Goal: Transaction & Acquisition: Download file/media

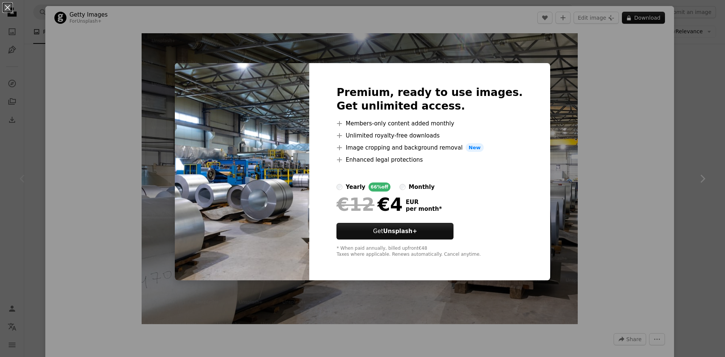
click at [597, 103] on div "An X shape Premium, ready to use images. Get unlimited access. A plus sign Memb…" at bounding box center [362, 178] width 725 height 357
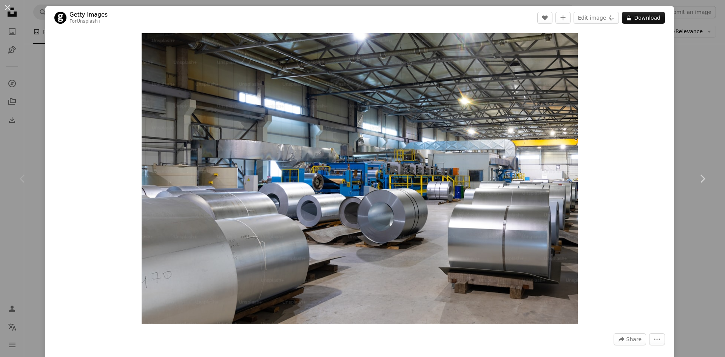
click at [36, 66] on div "An X shape Chevron left Chevron right Getty Images For Unsplash+ A heart A plus…" at bounding box center [362, 178] width 725 height 357
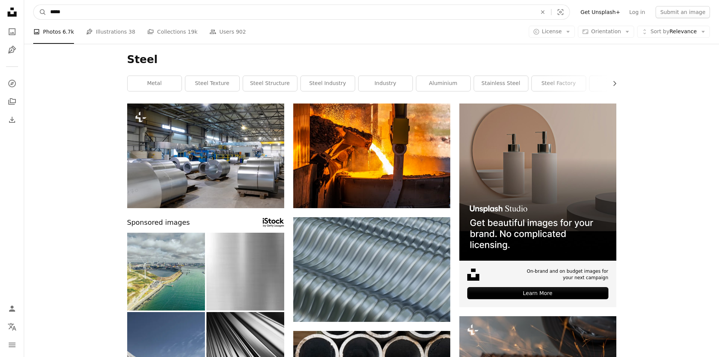
click at [117, 14] on input "*****" at bounding box center [290, 12] width 488 height 14
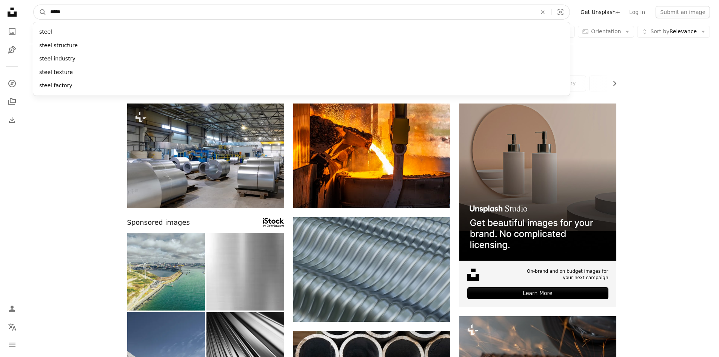
click at [34, 5] on button "A magnifying glass" at bounding box center [40, 12] width 13 height 14
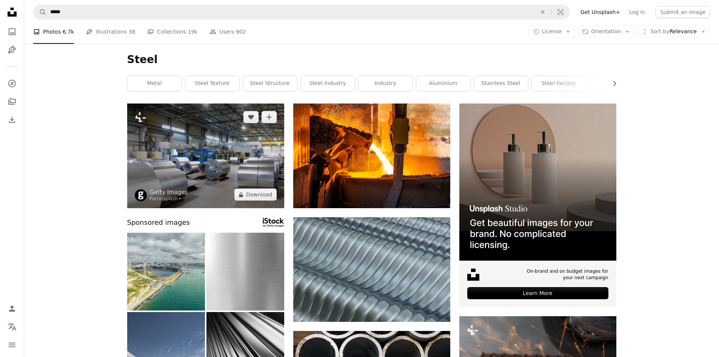
click at [236, 135] on img at bounding box center [205, 155] width 157 height 105
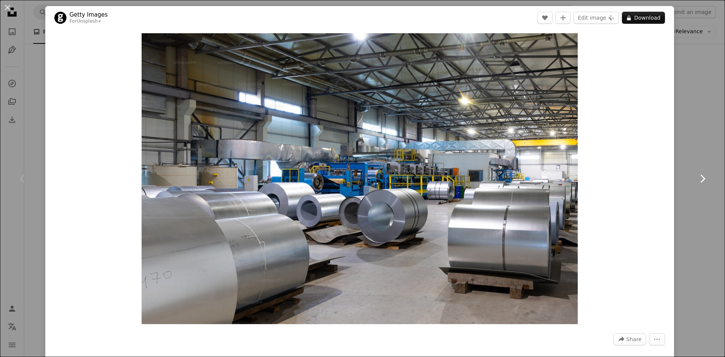
click at [686, 160] on link "Chevron right" at bounding box center [701, 178] width 45 height 72
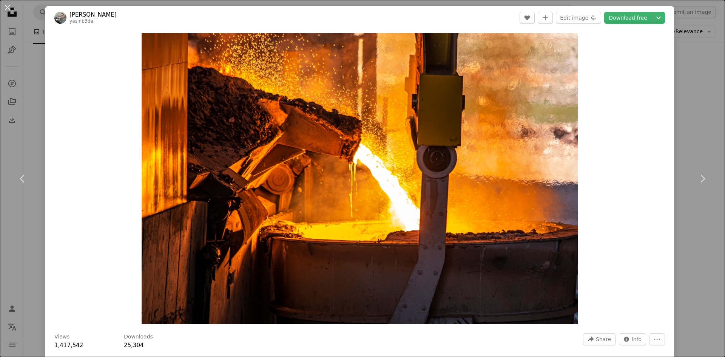
click at [702, 76] on div "An X shape Chevron left Chevron right [PERSON_NAME] yasinb3da A heart A plus si…" at bounding box center [362, 178] width 725 height 357
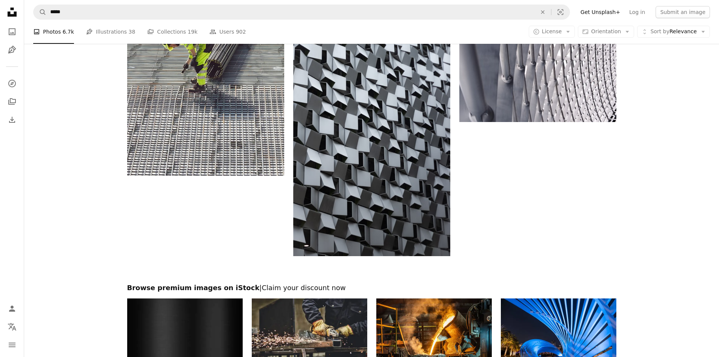
scroll to position [1132, 0]
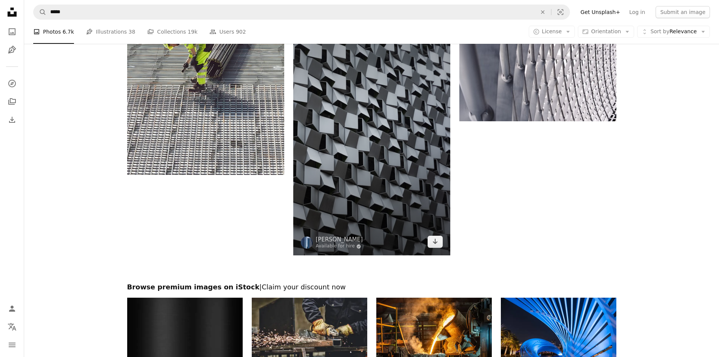
click at [417, 161] on img at bounding box center [371, 138] width 157 height 236
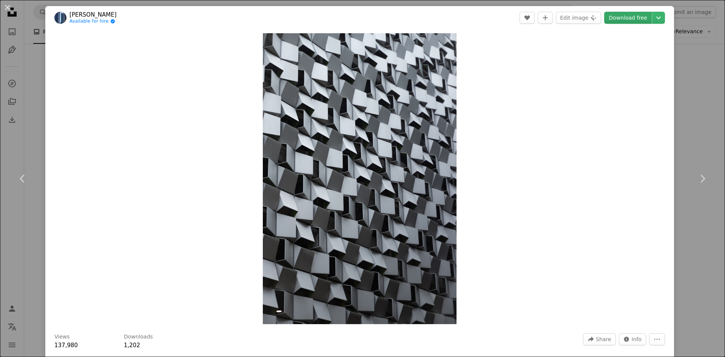
click at [624, 20] on link "Download free" at bounding box center [628, 18] width 48 height 12
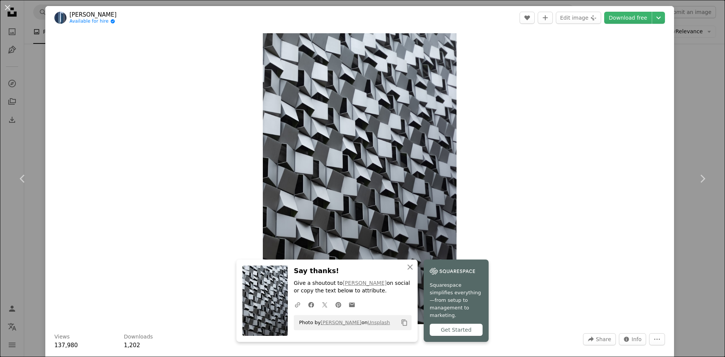
click at [37, 80] on div "An X shape Chevron left Chevron right [PERSON_NAME] Available for hire A checkm…" at bounding box center [362, 178] width 725 height 357
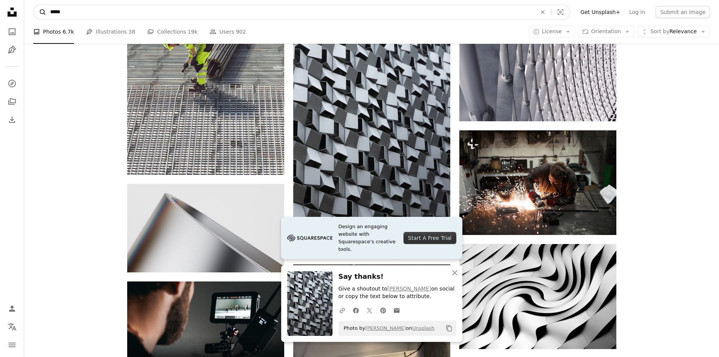
drag, startPoint x: 73, startPoint y: 11, endPoint x: 38, endPoint y: 9, distance: 35.1
click at [38, 9] on form "A magnifying glass ***** An X shape Visual search" at bounding box center [301, 12] width 537 height 15
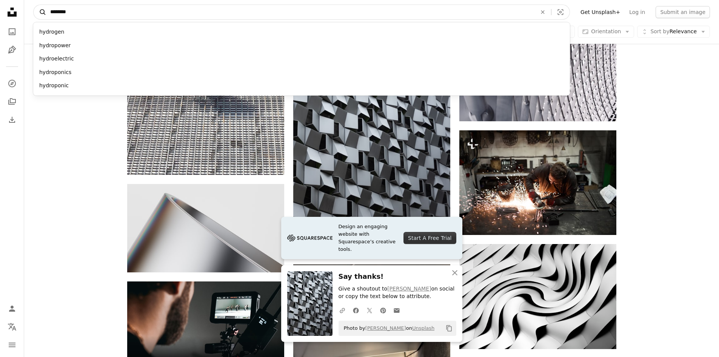
type input "********"
click at [34, 5] on button "A magnifying glass" at bounding box center [40, 12] width 13 height 14
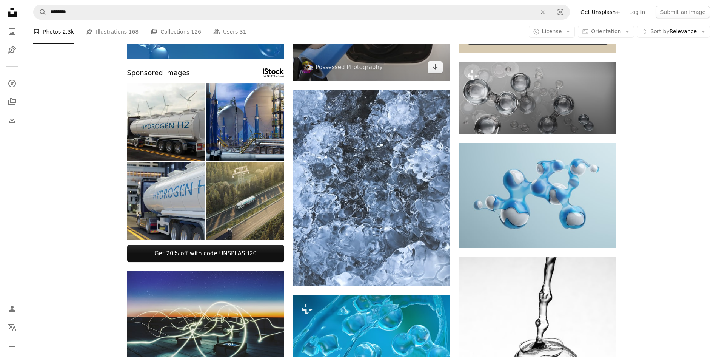
scroll to position [264, 0]
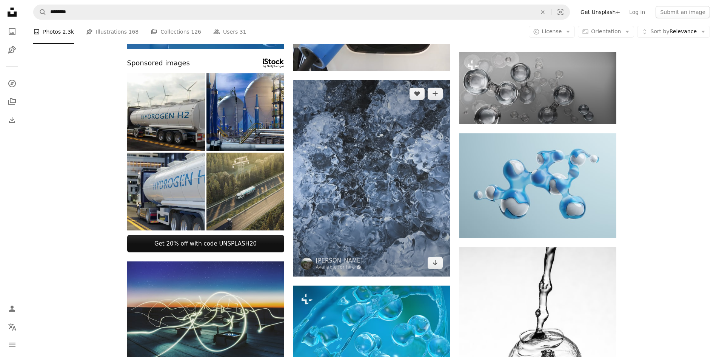
click at [376, 151] on img at bounding box center [371, 178] width 157 height 196
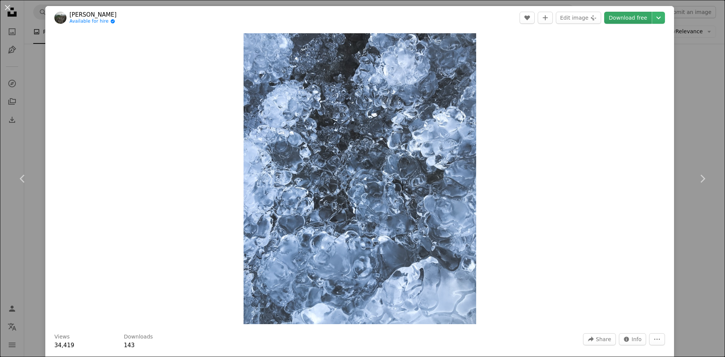
click at [616, 23] on link "Download free" at bounding box center [628, 18] width 48 height 12
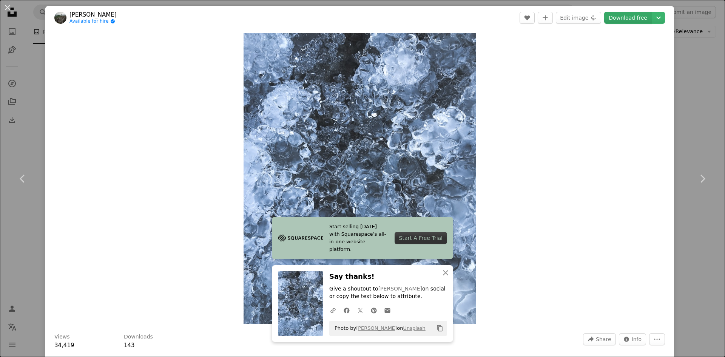
click at [623, 22] on link "Download free" at bounding box center [628, 18] width 48 height 12
click at [581, 188] on div "Zoom in" at bounding box center [359, 178] width 629 height 298
click at [695, 73] on div "An X shape Chevron left Chevron right [PERSON_NAME] Available for hire A checkm…" at bounding box center [362, 178] width 725 height 357
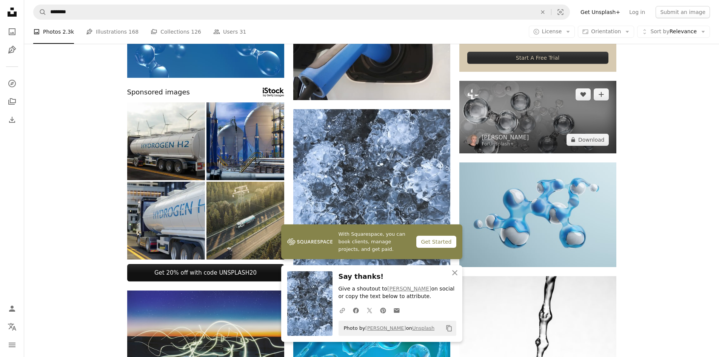
scroll to position [226, 0]
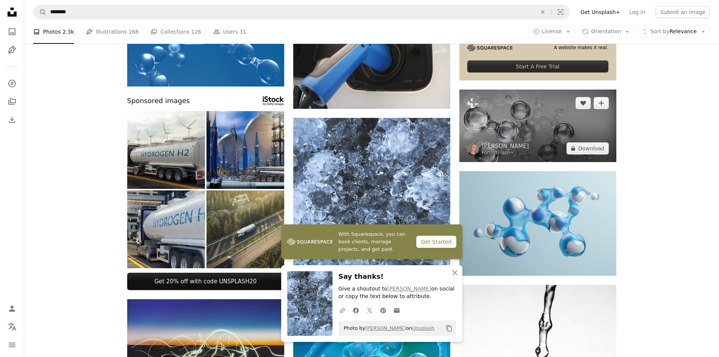
click at [539, 122] on img at bounding box center [537, 125] width 157 height 72
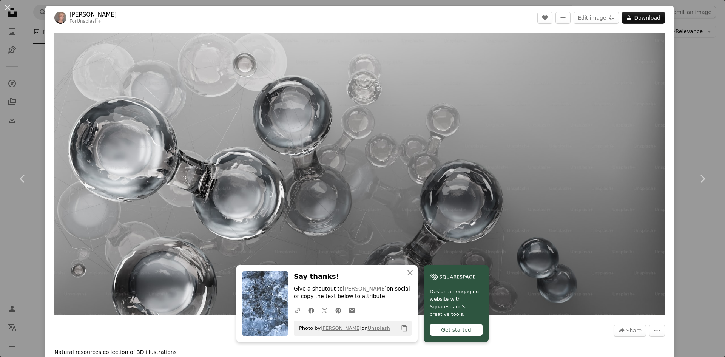
click at [687, 78] on div "An X shape Chevron left Chevron right [PERSON_NAME] For Unsplash+ A heart A plu…" at bounding box center [362, 178] width 725 height 357
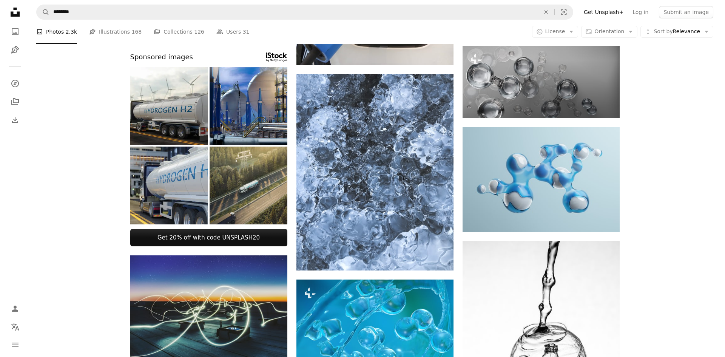
scroll to position [302, 0]
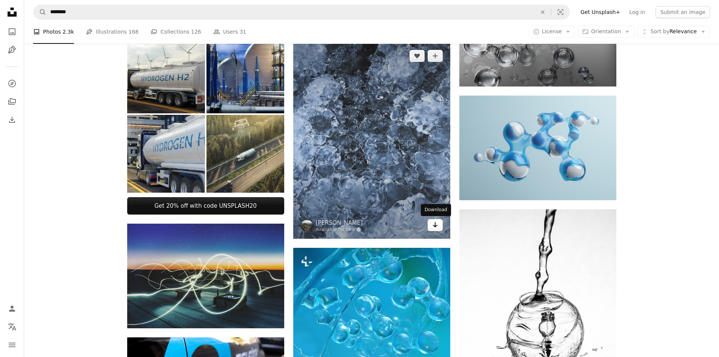
click at [434, 224] on icon "Arrow pointing down" at bounding box center [435, 224] width 6 height 9
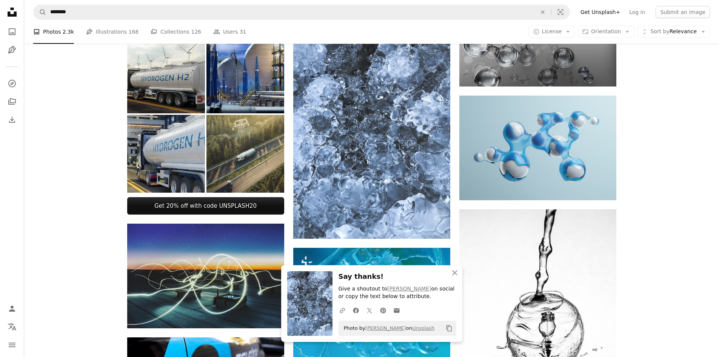
click at [658, 203] on div "Plus sign for Unsplash+ A heart A plus sign [PERSON_NAME] For Unsplash+ A lock …" at bounding box center [371, 350] width 695 height 1099
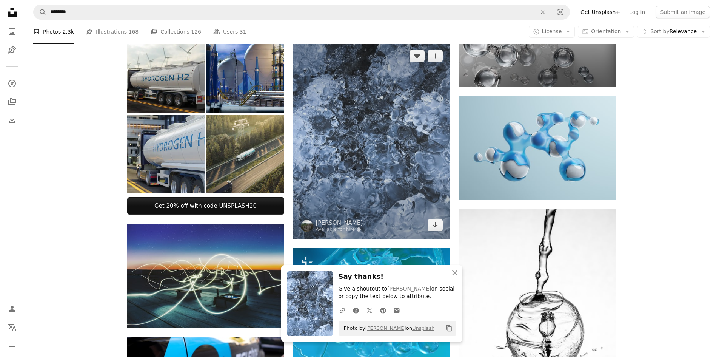
click at [326, 156] on img at bounding box center [371, 140] width 157 height 196
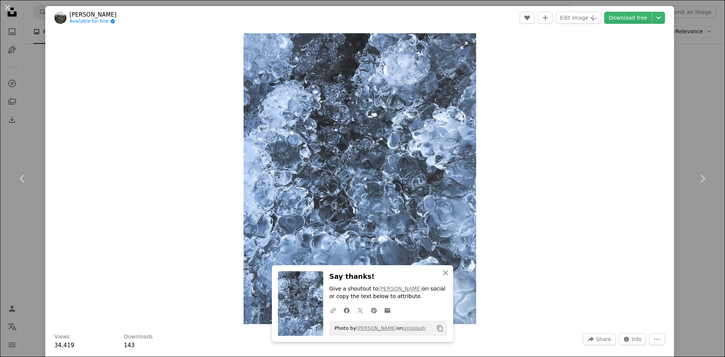
click at [341, 149] on img "Zoom in on this image" at bounding box center [359, 178] width 233 height 291
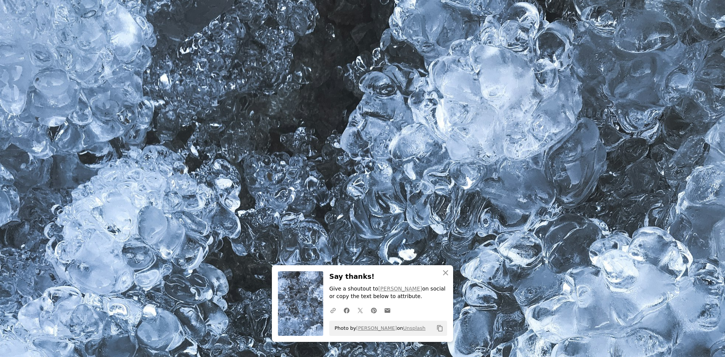
scroll to position [268, 0]
